Goal: Transaction & Acquisition: Book appointment/travel/reservation

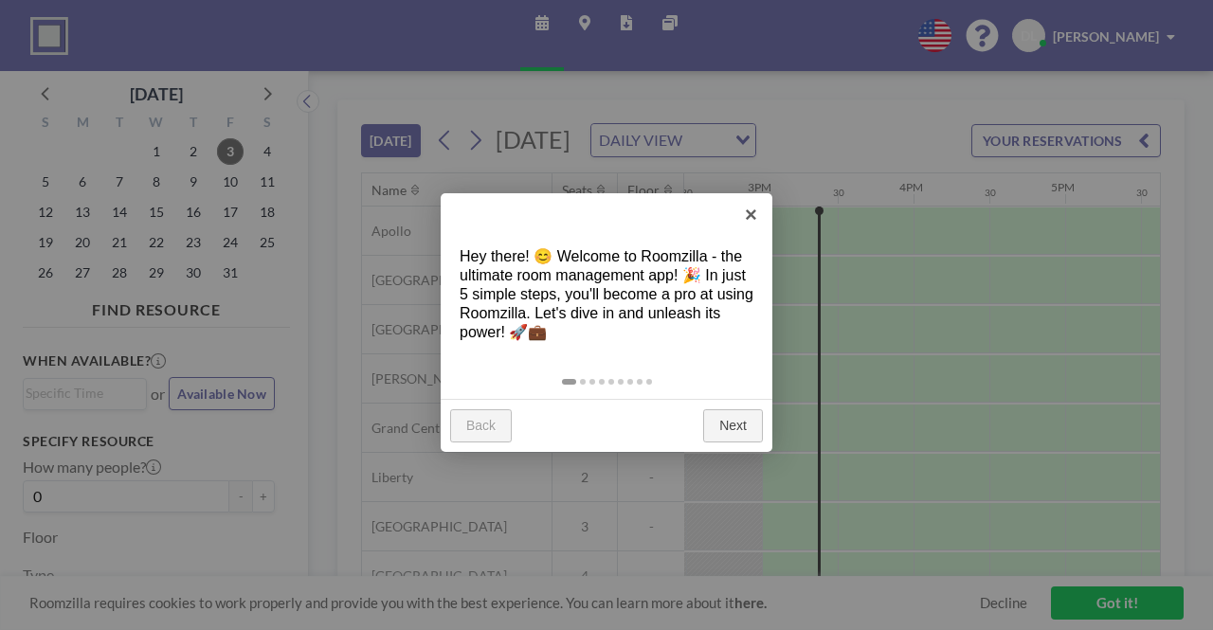
scroll to position [0, 2199]
click at [740, 422] on link "Next" at bounding box center [733, 427] width 60 height 34
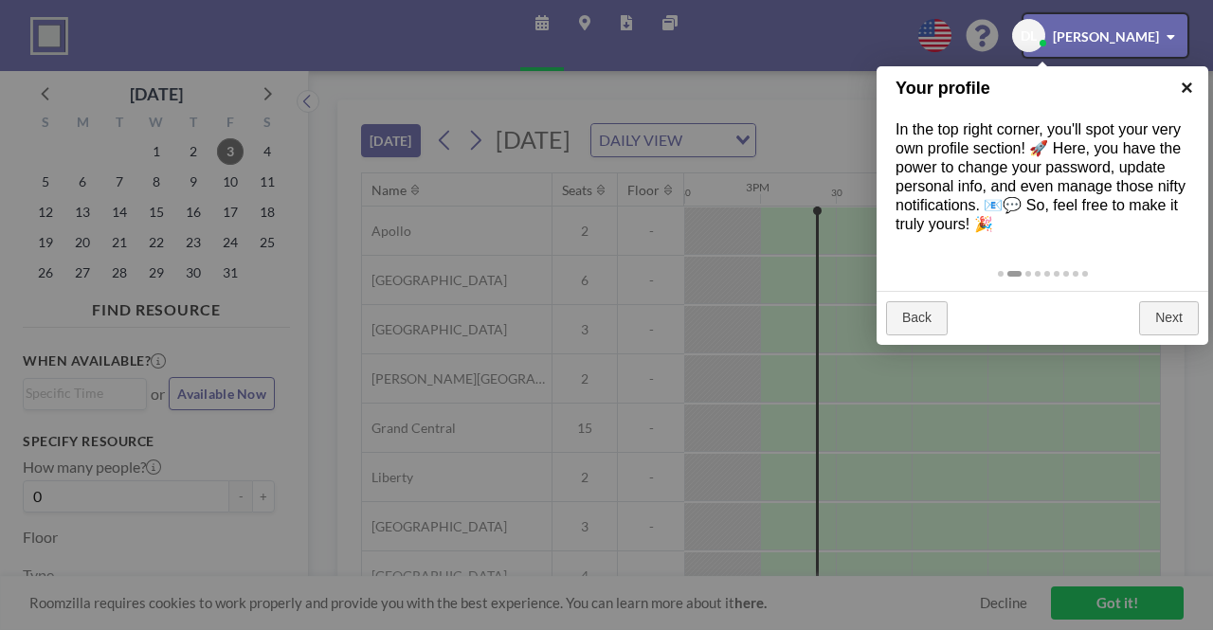
click at [1195, 89] on link "×" at bounding box center [1187, 87] width 43 height 43
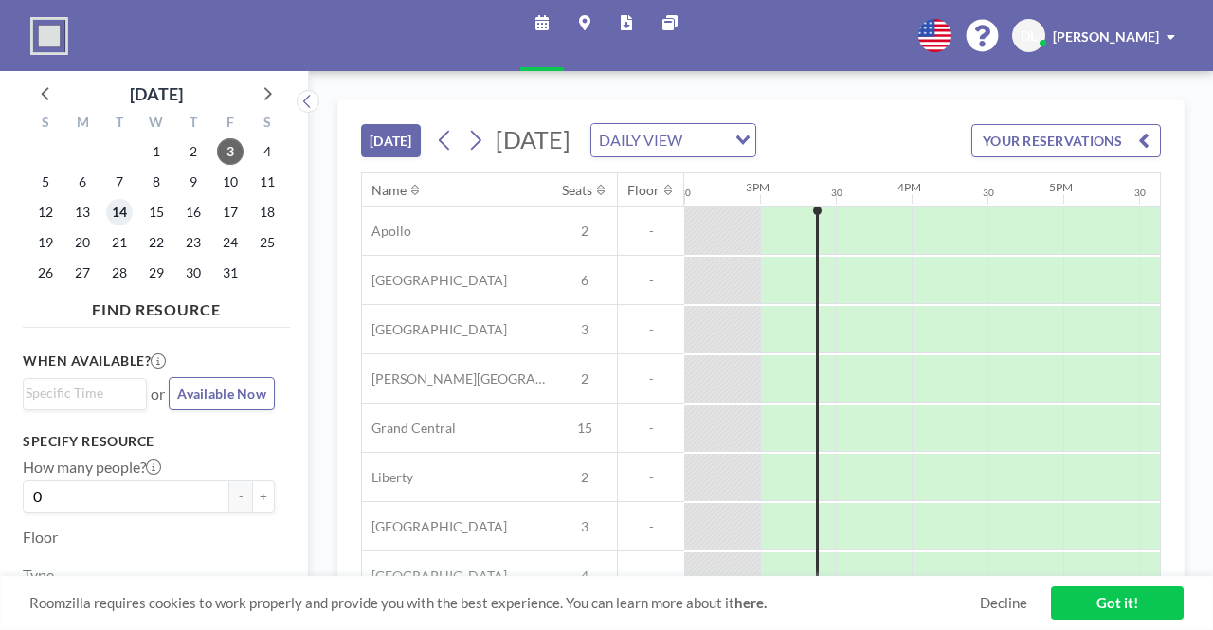
click at [113, 210] on span "14" at bounding box center [119, 212] width 27 height 27
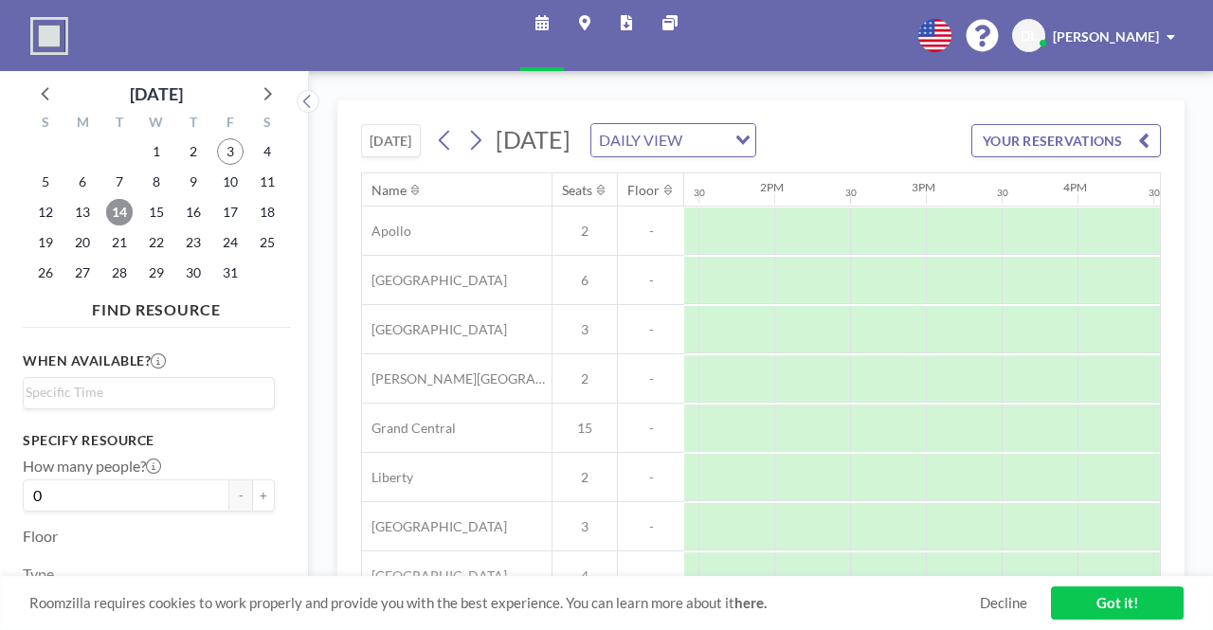
scroll to position [80, 2034]
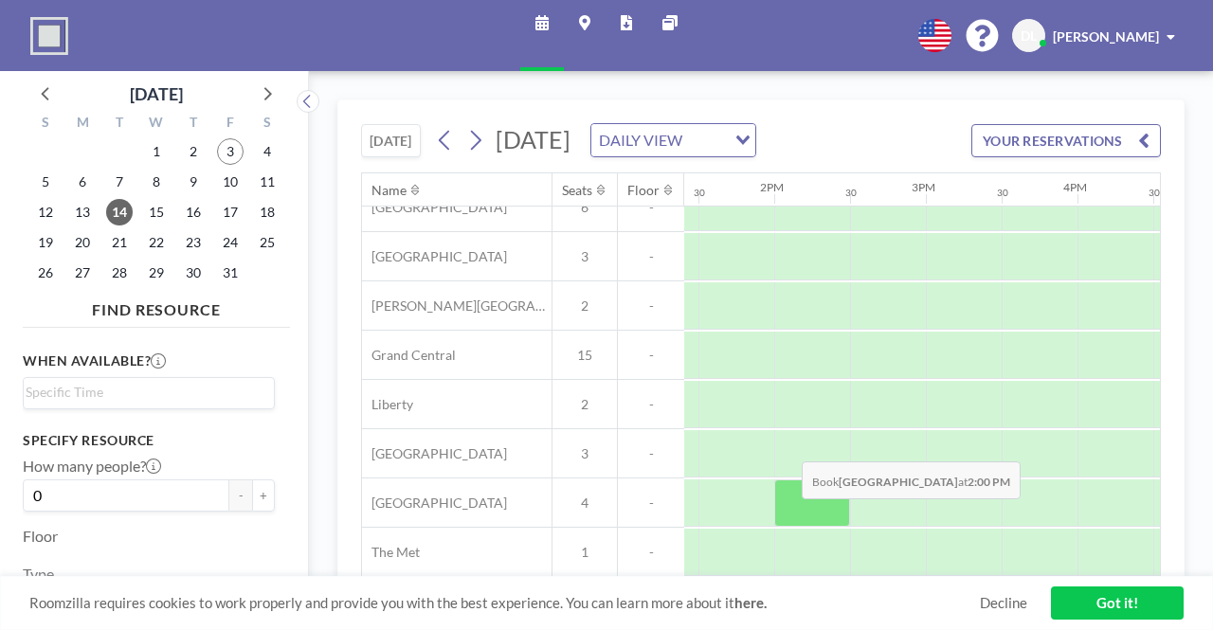
click at [787, 511] on div at bounding box center [813, 503] width 76 height 47
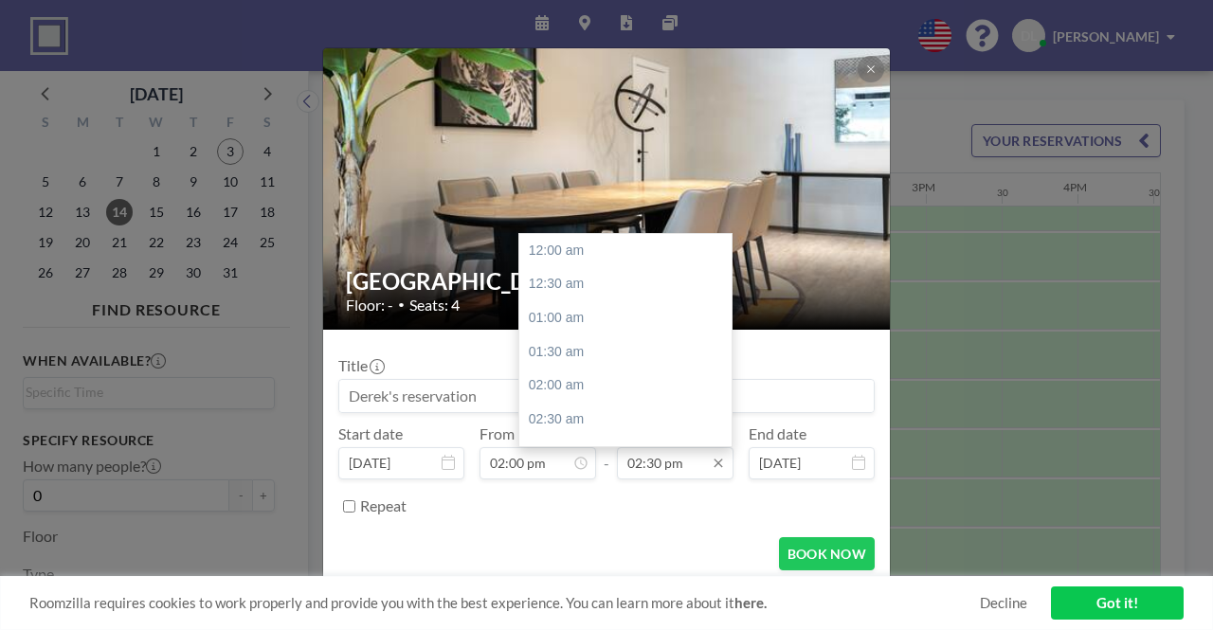
scroll to position [978, 0]
click at [684, 462] on input "02:30 pm" at bounding box center [675, 463] width 117 height 32
click at [624, 360] on div "04:00 pm" at bounding box center [631, 353] width 222 height 34
type input "04:00 pm"
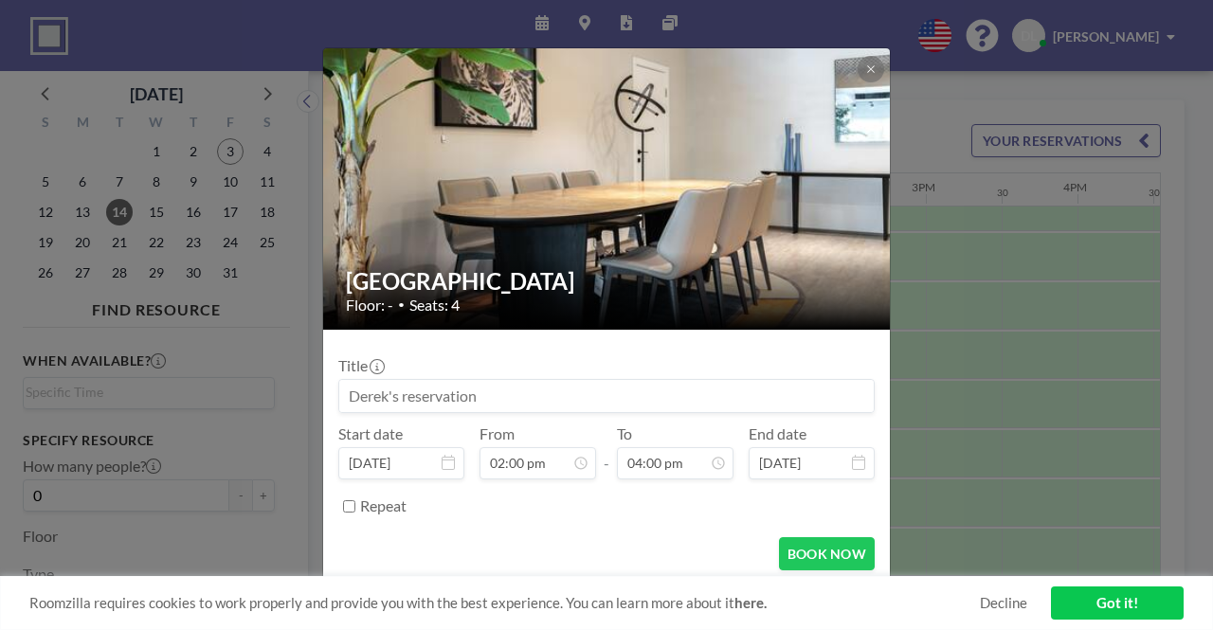
scroll to position [1, 0]
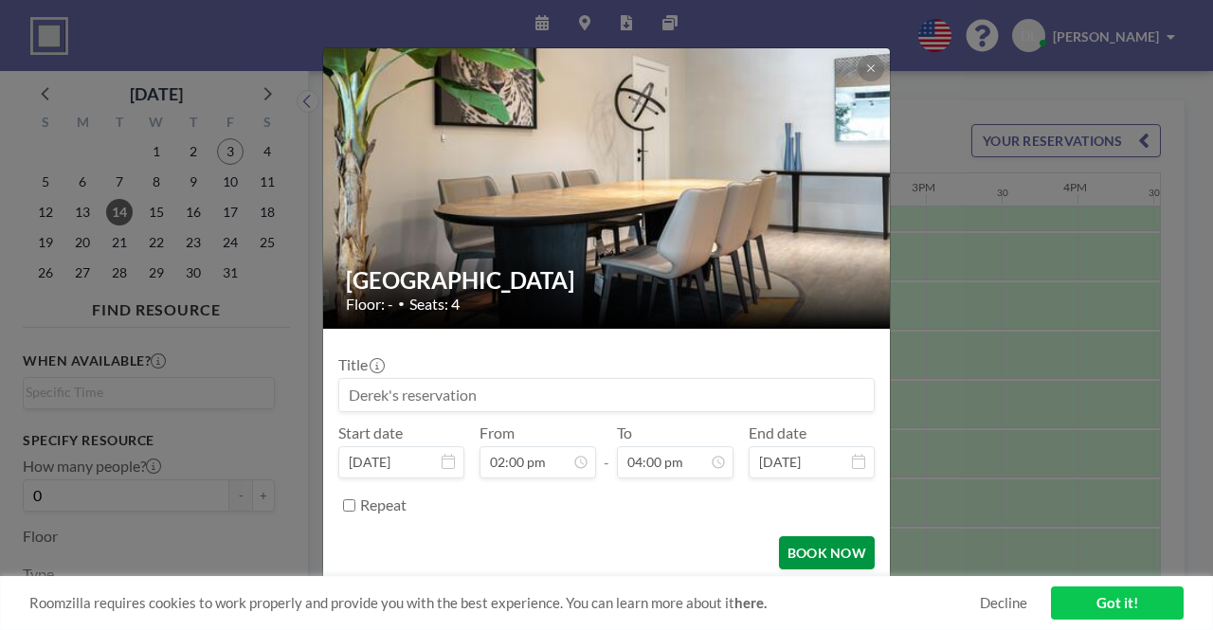
click at [800, 556] on button "BOOK NOW" at bounding box center [827, 553] width 96 height 33
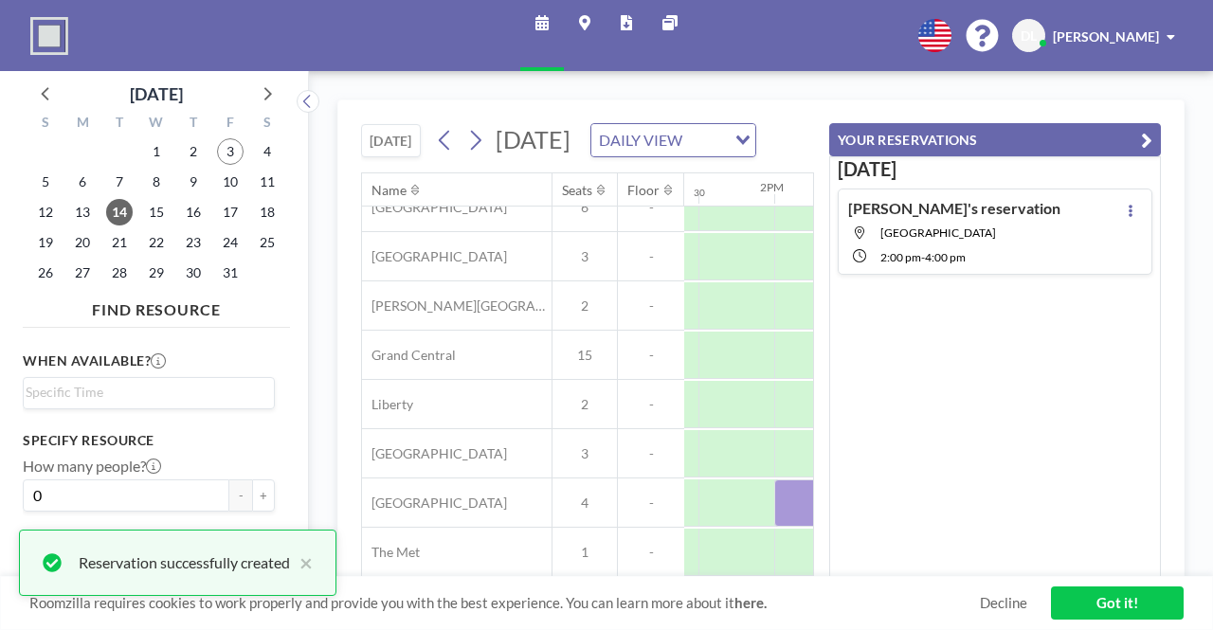
click at [1104, 602] on link "Got it!" at bounding box center [1117, 603] width 133 height 33
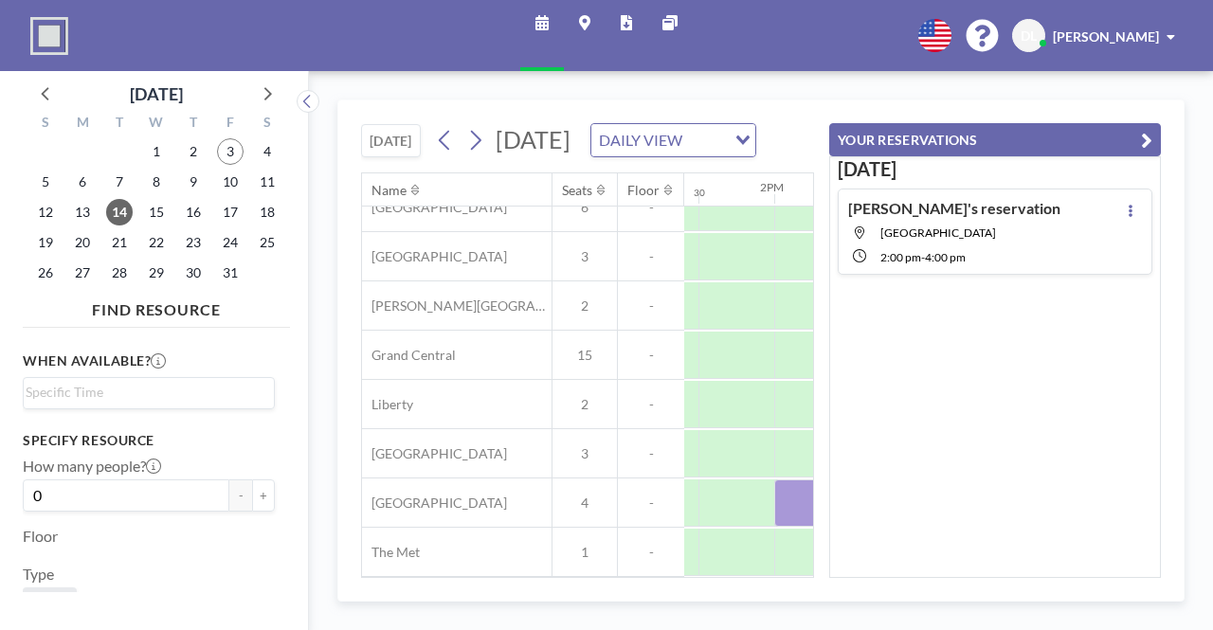
click at [1150, 140] on icon "button" at bounding box center [1146, 140] width 11 height 23
